Goal: Transaction & Acquisition: Book appointment/travel/reservation

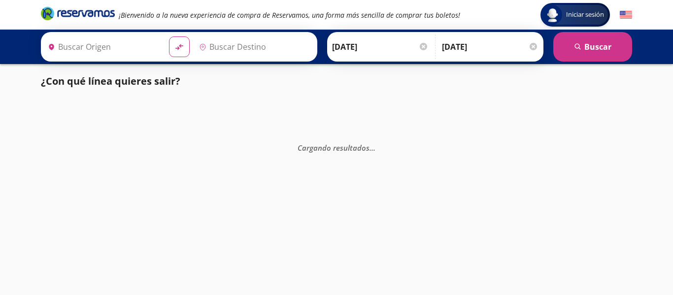
type input "[GEOGRAPHIC_DATA], [GEOGRAPHIC_DATA]"
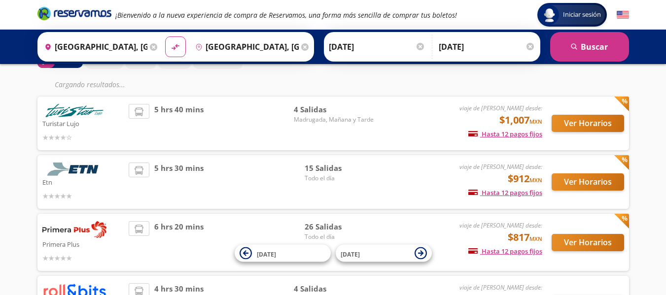
scroll to position [148, 0]
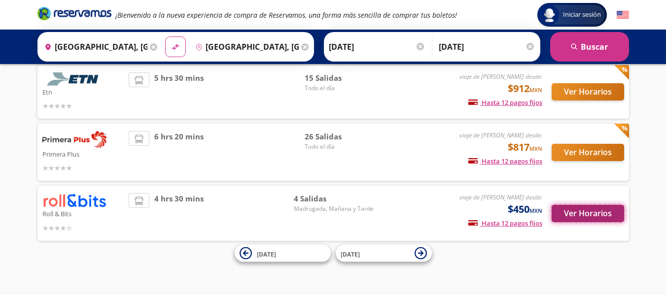
click at [581, 216] on button "Ver Horarios" at bounding box center [588, 213] width 72 height 17
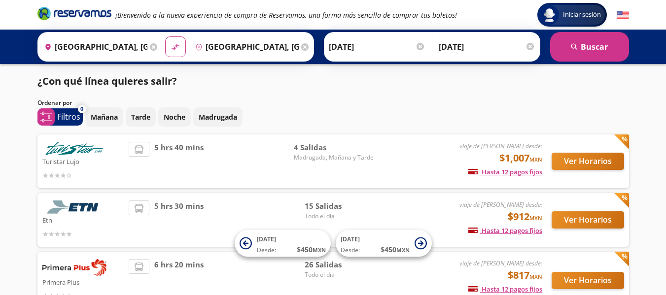
scroll to position [115, 0]
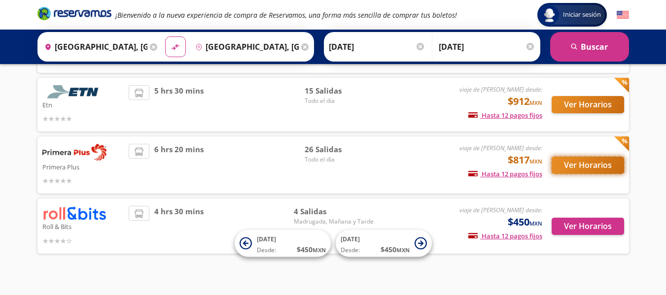
click at [565, 169] on button "Ver Horarios" at bounding box center [588, 165] width 72 height 17
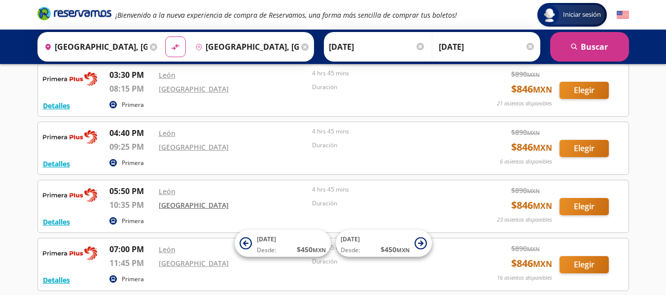
scroll to position [1127, 0]
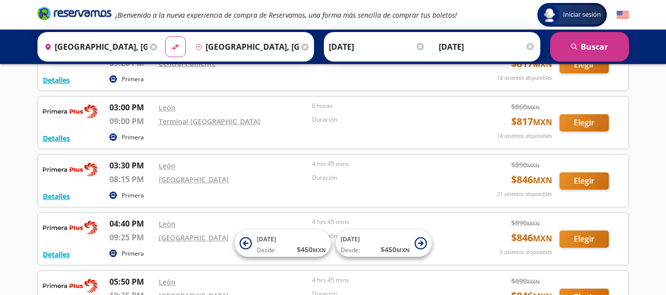
click at [121, 42] on input "[GEOGRAPHIC_DATA], [GEOGRAPHIC_DATA]" at bounding box center [93, 47] width 107 height 25
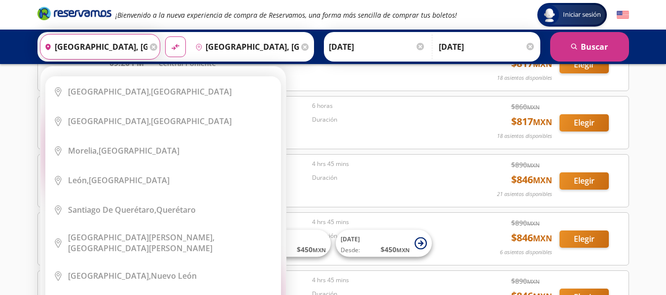
click at [147, 48] on div "Origen heroicons:map-pin-20-solid [GEOGRAPHIC_DATA], [GEOGRAPHIC_DATA]" at bounding box center [100, 47] width 121 height 26
click at [153, 46] on icon at bounding box center [153, 46] width 7 height 7
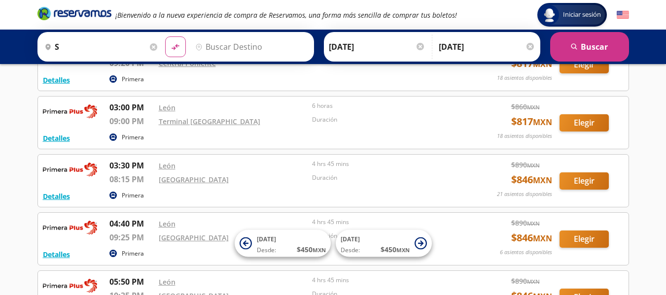
drag, startPoint x: 37, startPoint y: 144, endPoint x: 32, endPoint y: 136, distance: 9.6
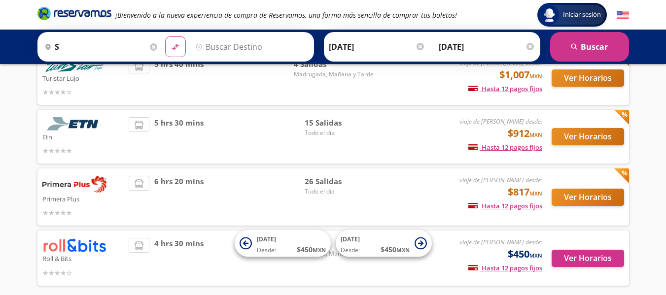
scroll to position [66, 0]
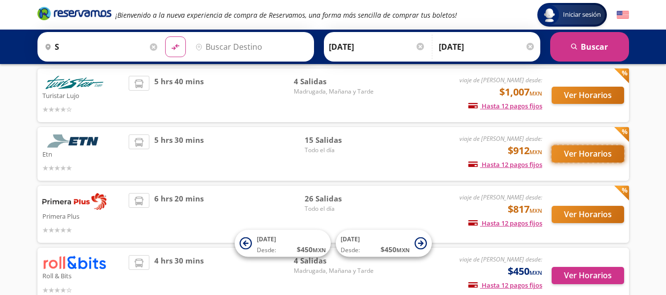
click at [581, 160] on button "Ver Horarios" at bounding box center [588, 153] width 72 height 17
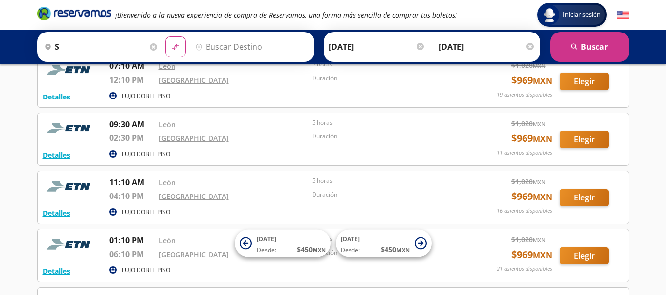
scroll to position [290, 0]
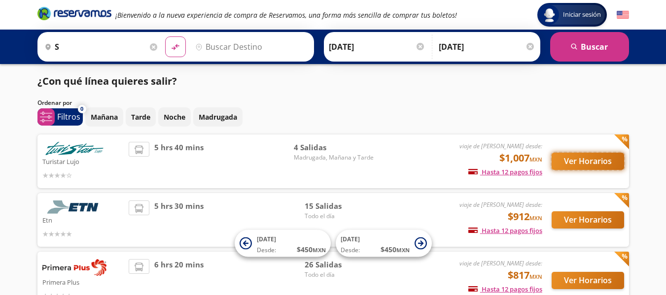
click at [574, 160] on button "Ver Horarios" at bounding box center [588, 161] width 72 height 17
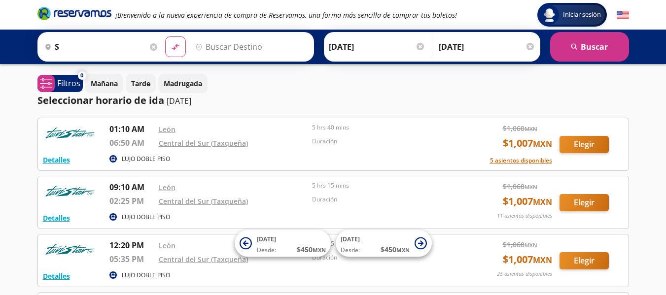
drag, startPoint x: 86, startPoint y: 157, endPoint x: 90, endPoint y: 148, distance: 9.5
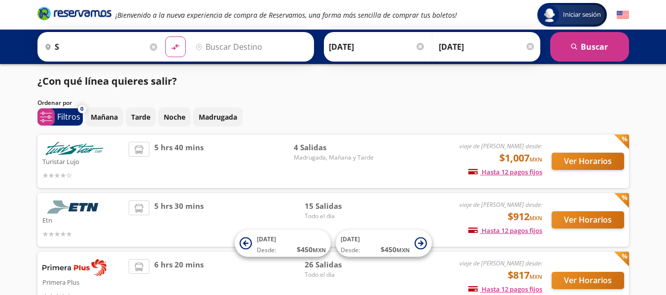
click at [109, 48] on input "s" at bounding box center [93, 47] width 107 height 25
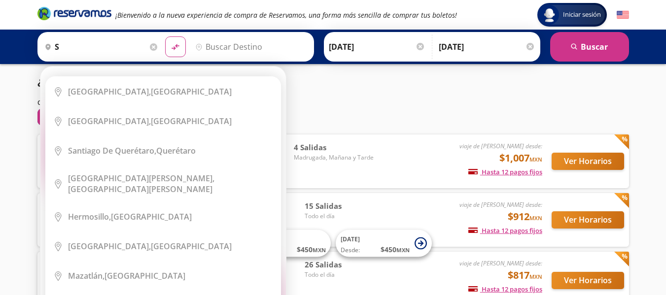
click at [109, 48] on div "Origen heroicons:map-pin-20-solid s Elige tu origen Close Origen heroicons:map-…" at bounding box center [100, 47] width 121 height 26
click at [92, 42] on input "s" at bounding box center [93, 47] width 107 height 25
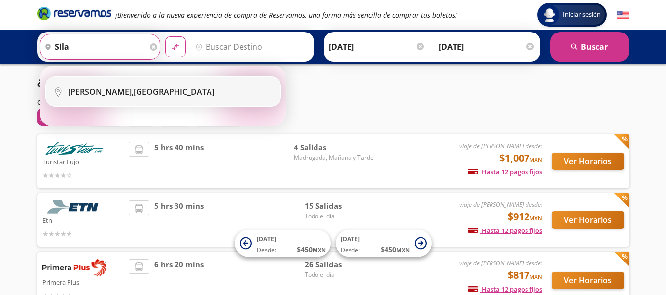
click at [149, 97] on div "[GEOGRAPHIC_DATA], [GEOGRAPHIC_DATA]" at bounding box center [170, 91] width 205 height 11
type input "[GEOGRAPHIC_DATA], [GEOGRAPHIC_DATA]"
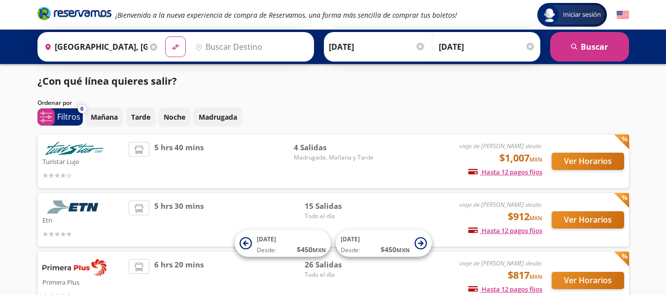
click at [223, 43] on input "Destino" at bounding box center [249, 47] width 117 height 25
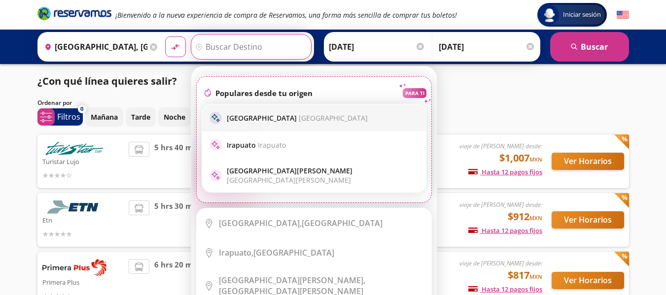
click at [318, 121] on span "[GEOGRAPHIC_DATA]" at bounding box center [333, 117] width 69 height 9
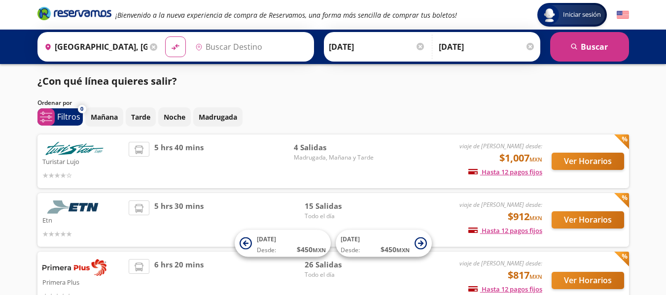
type input "[GEOGRAPHIC_DATA], [GEOGRAPHIC_DATA]"
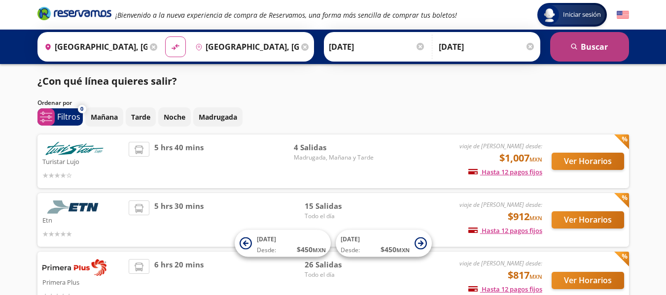
click at [603, 37] on button "search [GEOGRAPHIC_DATA]" at bounding box center [589, 47] width 79 height 30
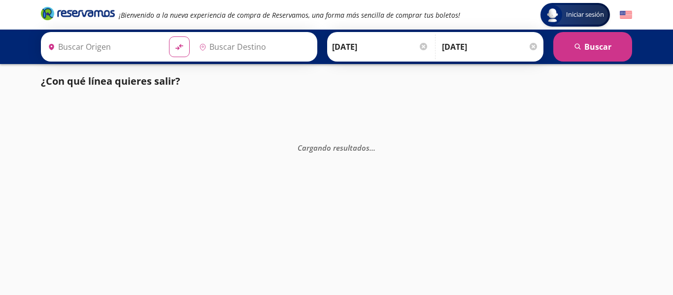
type input "[GEOGRAPHIC_DATA], [GEOGRAPHIC_DATA]"
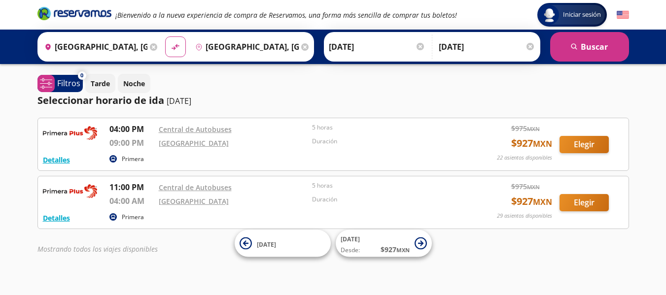
click at [152, 49] on icon at bounding box center [153, 46] width 7 height 7
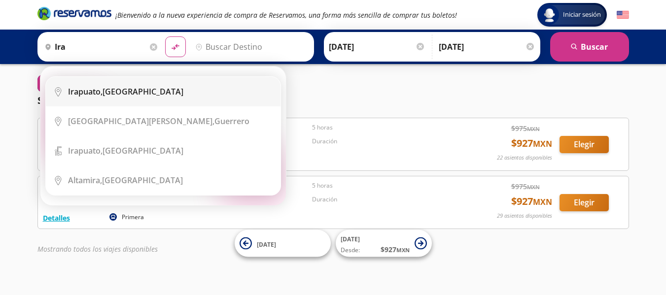
click at [125, 92] on div "[GEOGRAPHIC_DATA], [GEOGRAPHIC_DATA]" at bounding box center [125, 91] width 115 height 11
type input "[GEOGRAPHIC_DATA], [GEOGRAPHIC_DATA]"
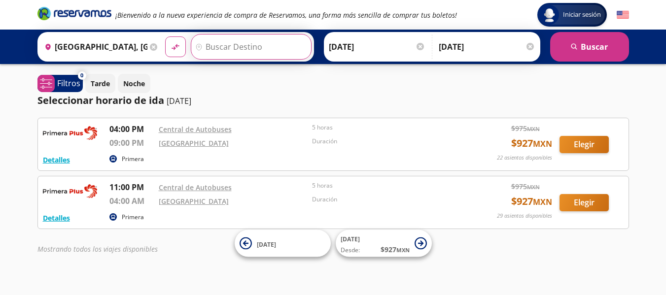
click at [263, 43] on input "Destino" at bounding box center [249, 47] width 117 height 25
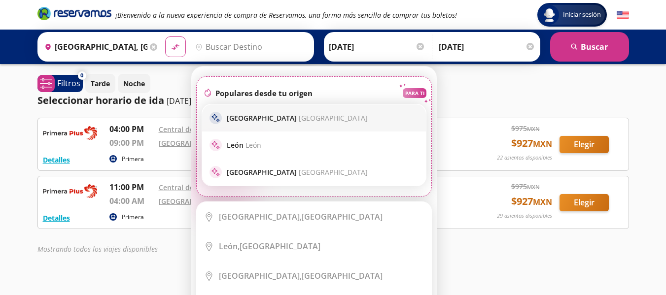
click at [279, 124] on div "sparkle [GEOGRAPHIC_DATA] [GEOGRAPHIC_DATA]" at bounding box center [314, 117] width 224 height 27
type input "[GEOGRAPHIC_DATA], [GEOGRAPHIC_DATA]"
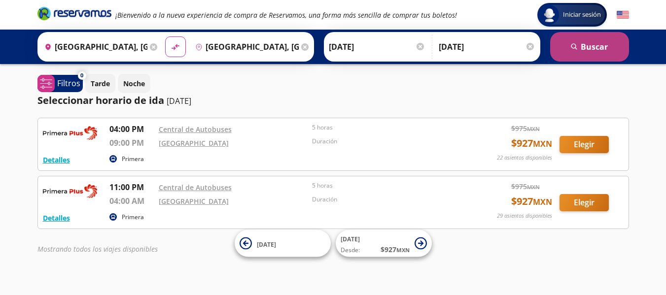
click at [573, 56] on button "search [GEOGRAPHIC_DATA]" at bounding box center [589, 47] width 79 height 30
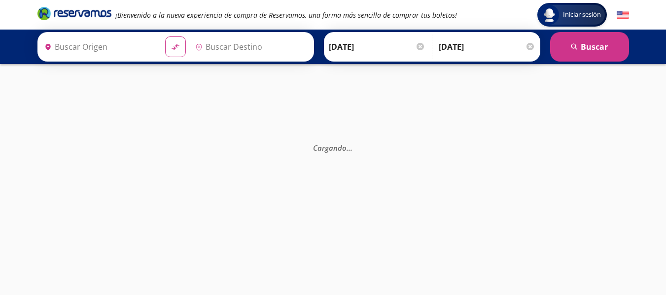
type input "[GEOGRAPHIC_DATA], [GEOGRAPHIC_DATA]"
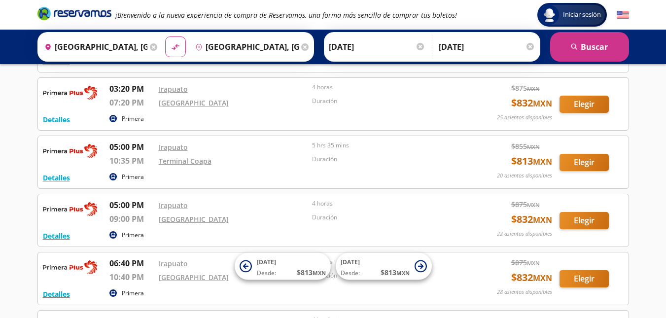
scroll to position [644, 0]
